Goal: Information Seeking & Learning: Learn about a topic

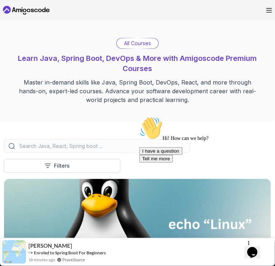
click at [139, 47] on p "All Courses" at bounding box center [137, 43] width 27 height 7
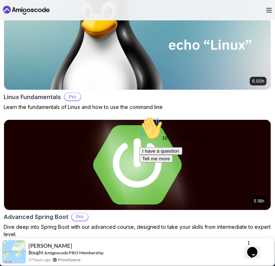
scroll to position [182, 0]
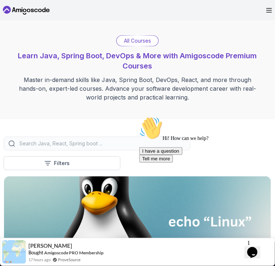
scroll to position [0, 0]
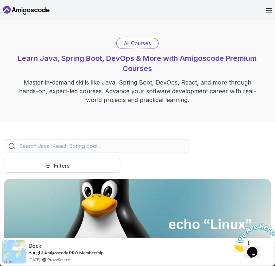
drag, startPoint x: 268, startPoint y: 221, endPoint x: 454, endPoint y: 405, distance: 261.5
click at [232, 247] on icon "Close" at bounding box center [232, 250] width 0 height 6
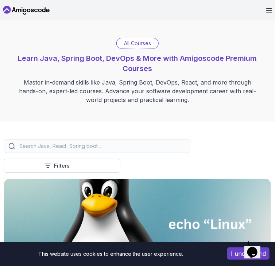
click at [73, 150] on input "search" at bounding box center [102, 146] width 168 height 7
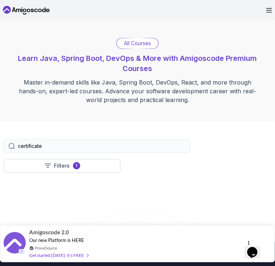
type input "certificate"
click at [74, 242] on span "Our new Platform is HERE" at bounding box center [56, 240] width 55 height 6
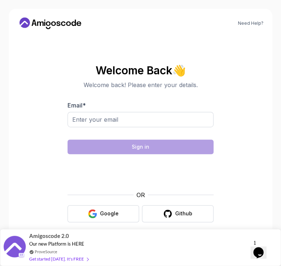
click at [26, 124] on section "Welcome Back 👋 Welcome back! Please enter your details. Email * Sign in OR Goog…" at bounding box center [140, 143] width 245 height 172
